Goal: Information Seeking & Learning: Learn about a topic

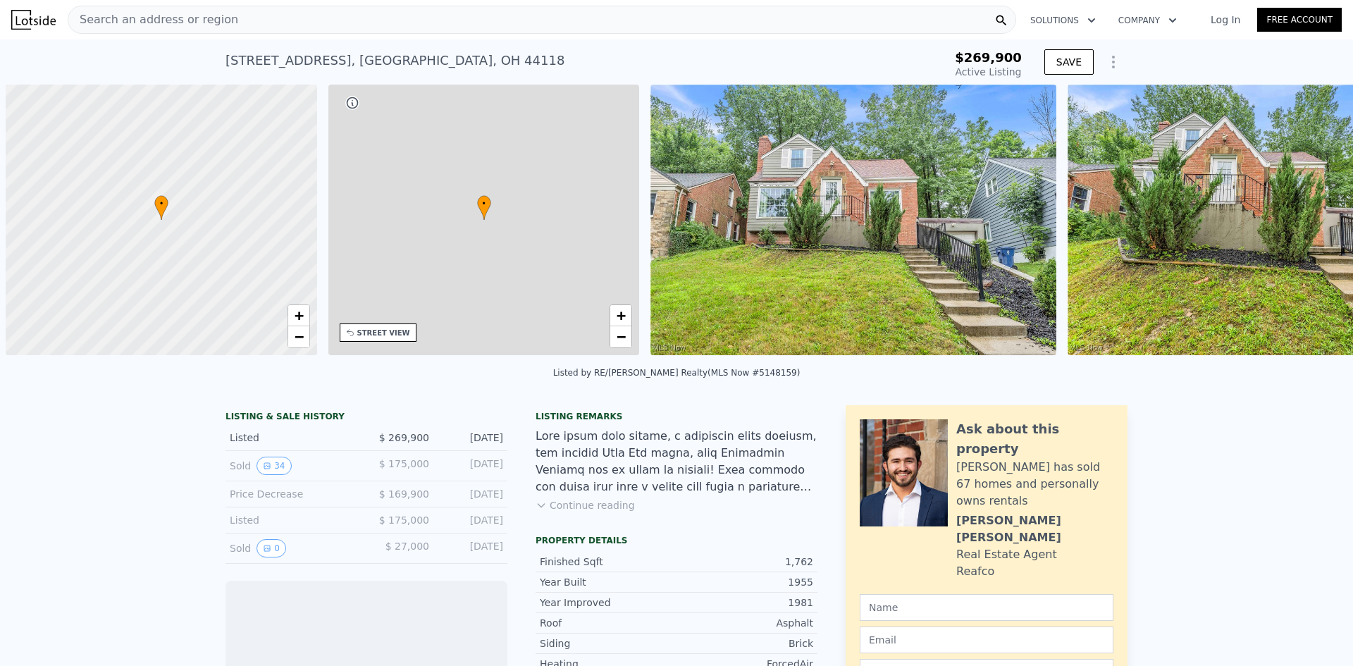
scroll to position [0, 6]
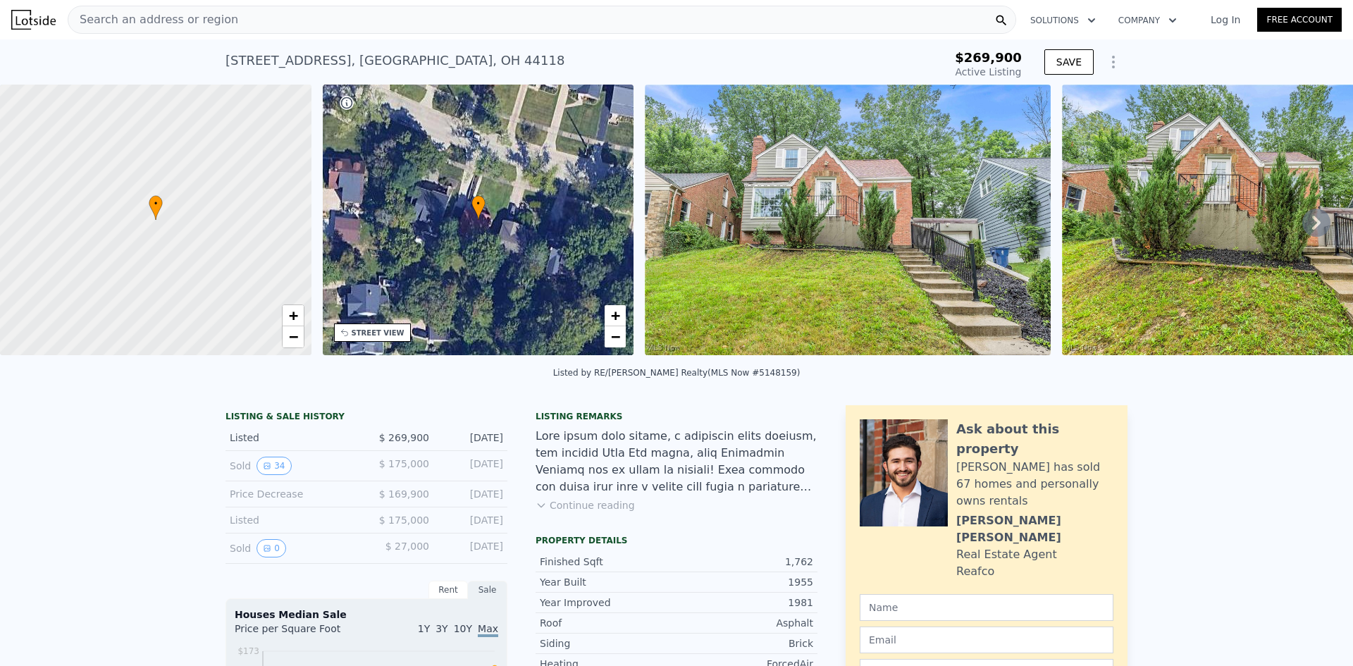
click at [608, 512] on button "Continue reading" at bounding box center [585, 505] width 99 height 14
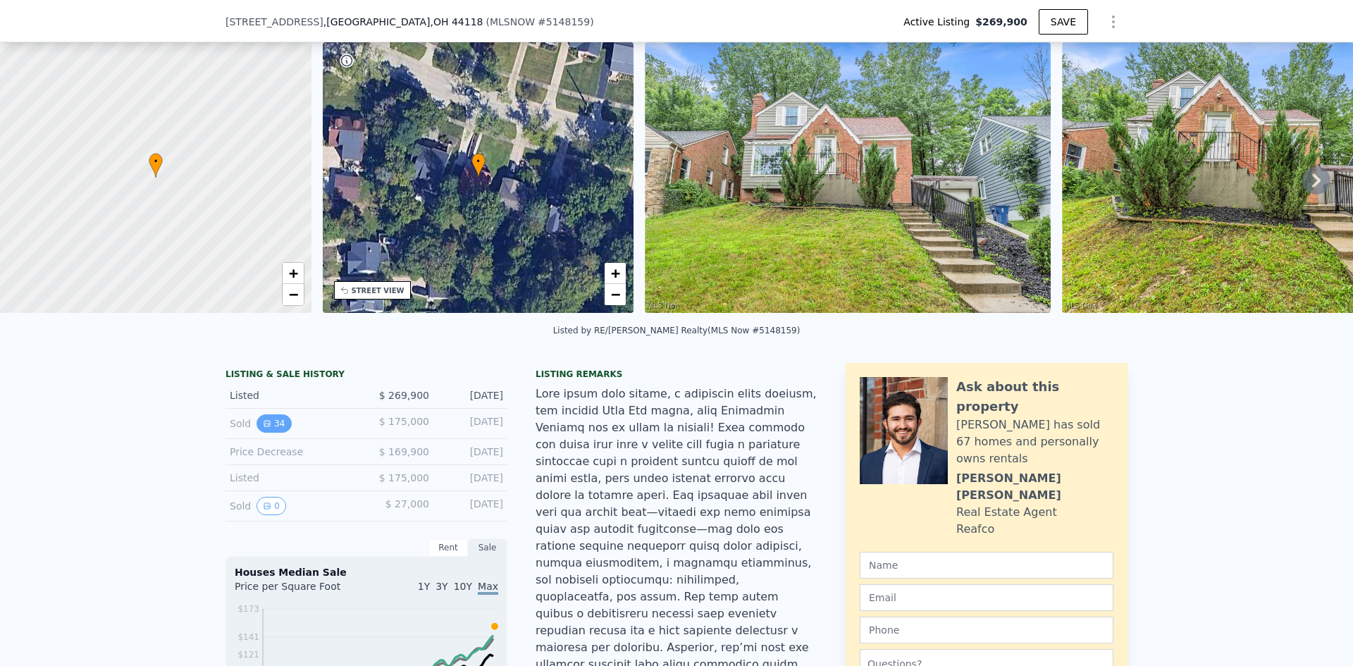
scroll to position [141, 0]
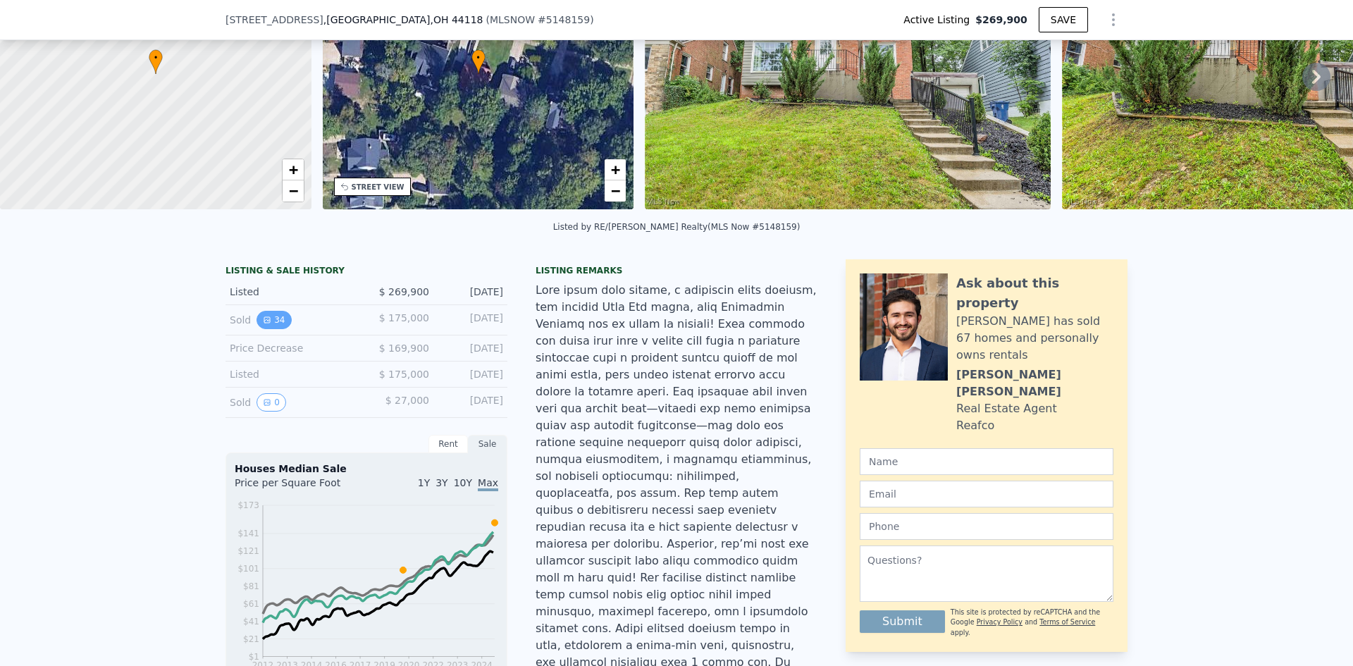
click at [264, 323] on icon "View historical data" at bounding box center [267, 320] width 6 height 6
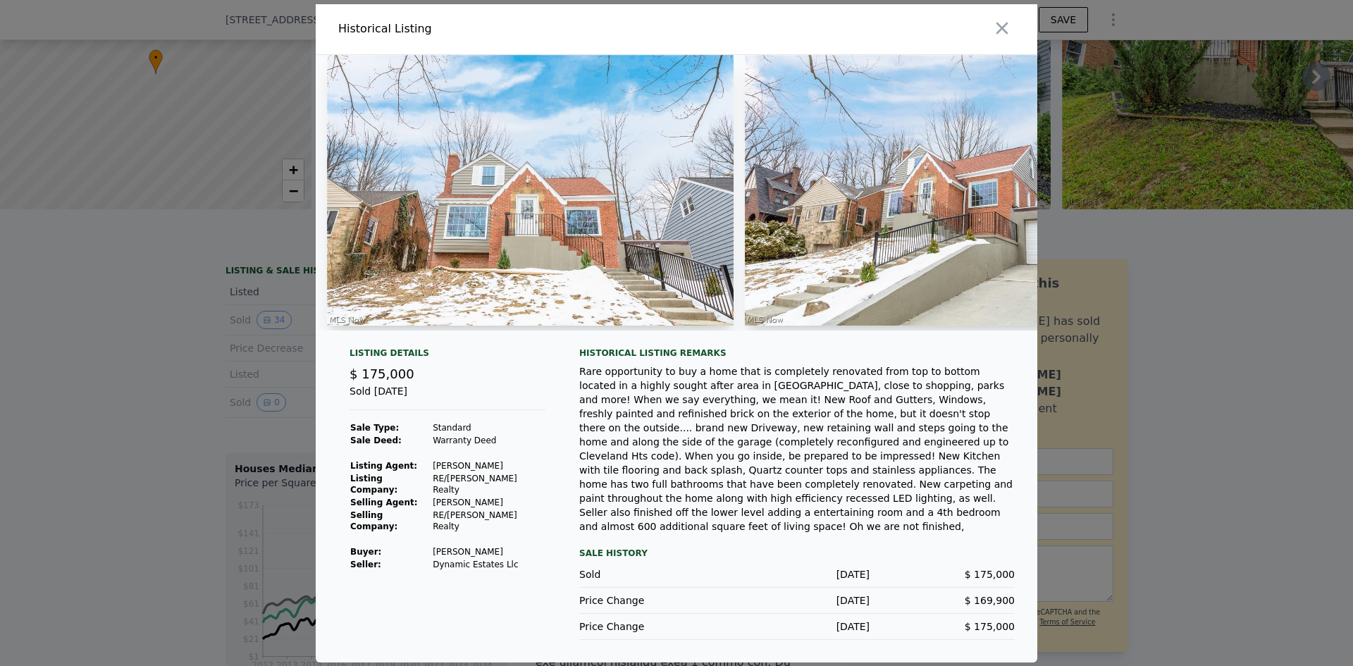
click at [896, 508] on div "Rare opportunity to buy a home that is completely renovated from top to bottom …" at bounding box center [797, 448] width 436 height 169
click at [897, 518] on div "Rare opportunity to buy a home that is completely renovated from top to bottom …" at bounding box center [797, 448] width 436 height 169
drag, startPoint x: 662, startPoint y: 476, endPoint x: 681, endPoint y: 464, distance: 22.5
click at [681, 466] on div "Rare opportunity to buy a home that is completely renovated from top to bottom …" at bounding box center [797, 448] width 436 height 169
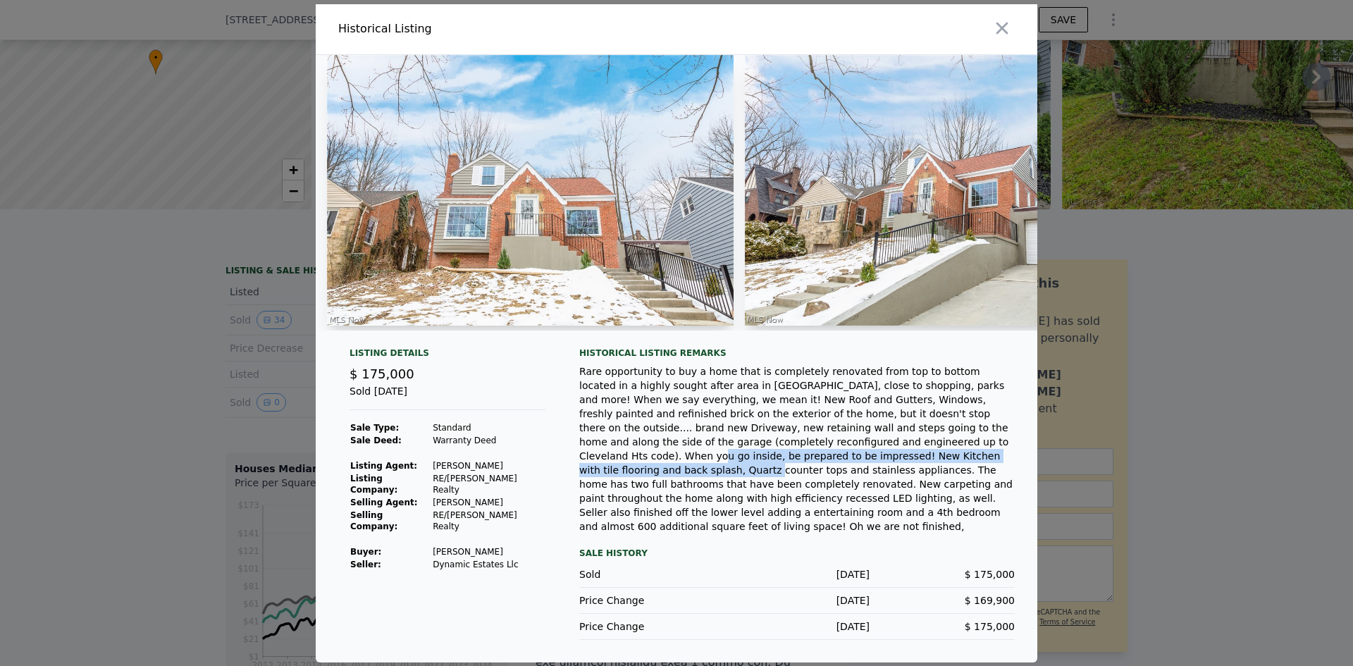
click at [681, 464] on div "Rare opportunity to buy a home that is completely renovated from top to bottom …" at bounding box center [797, 448] width 436 height 169
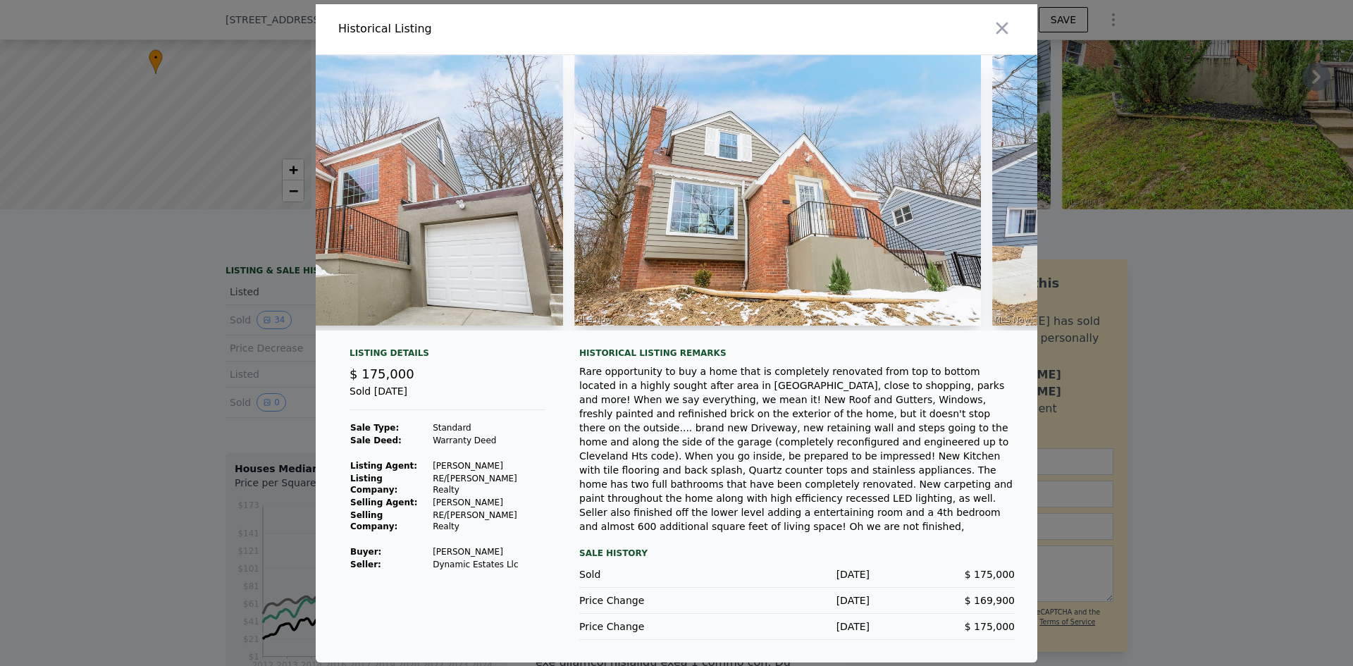
scroll to position [0, 0]
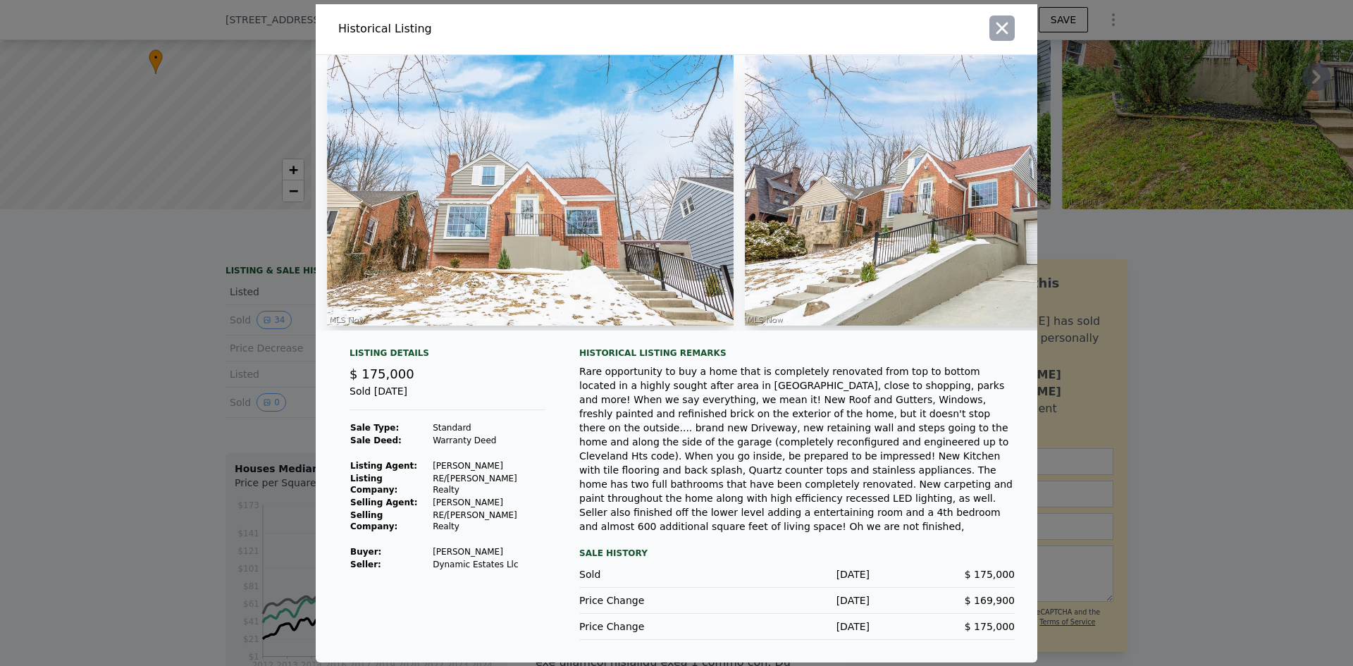
click at [1013, 30] on button "button" at bounding box center [1002, 28] width 25 height 25
